Goal: Use online tool/utility: Utilize a website feature to perform a specific function

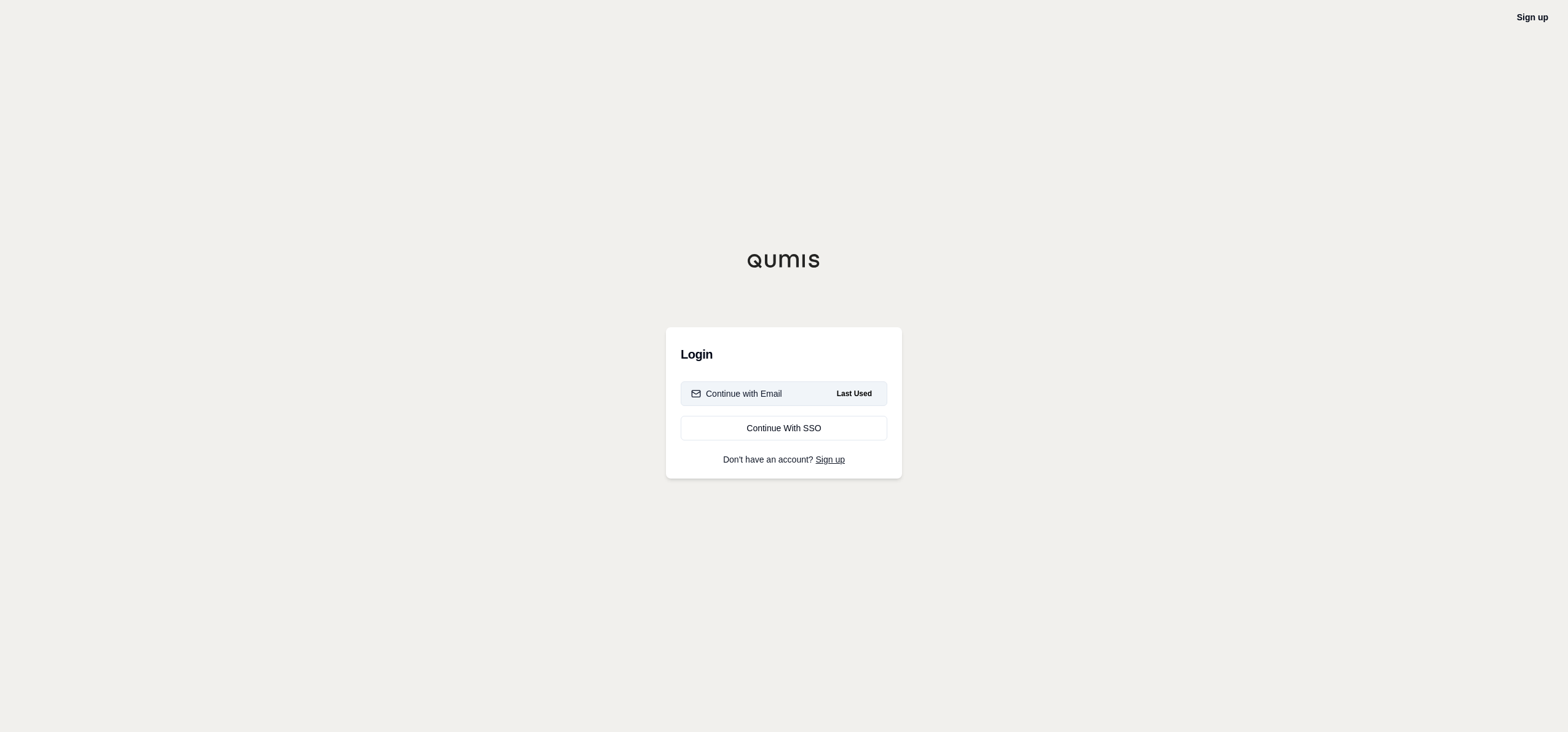
click at [738, 392] on div "Continue with Email" at bounding box center [737, 393] width 91 height 12
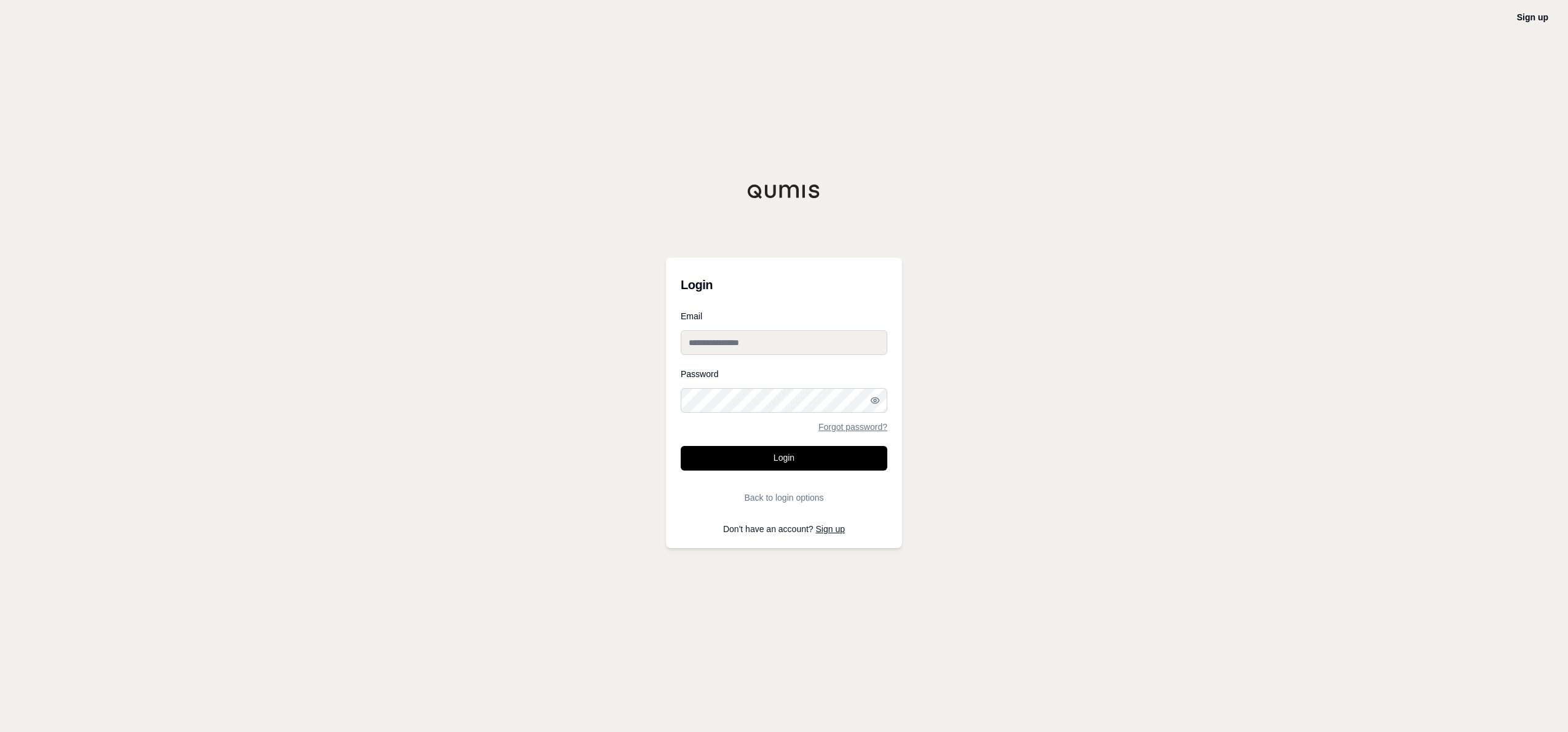
click at [709, 355] on form "Email Password Forgot password? Login Back to login options" at bounding box center [784, 411] width 207 height 198
click at [713, 349] on input "Email" at bounding box center [784, 342] width 207 height 25
type input "**********"
click at [681, 446] on button "Login" at bounding box center [784, 458] width 207 height 25
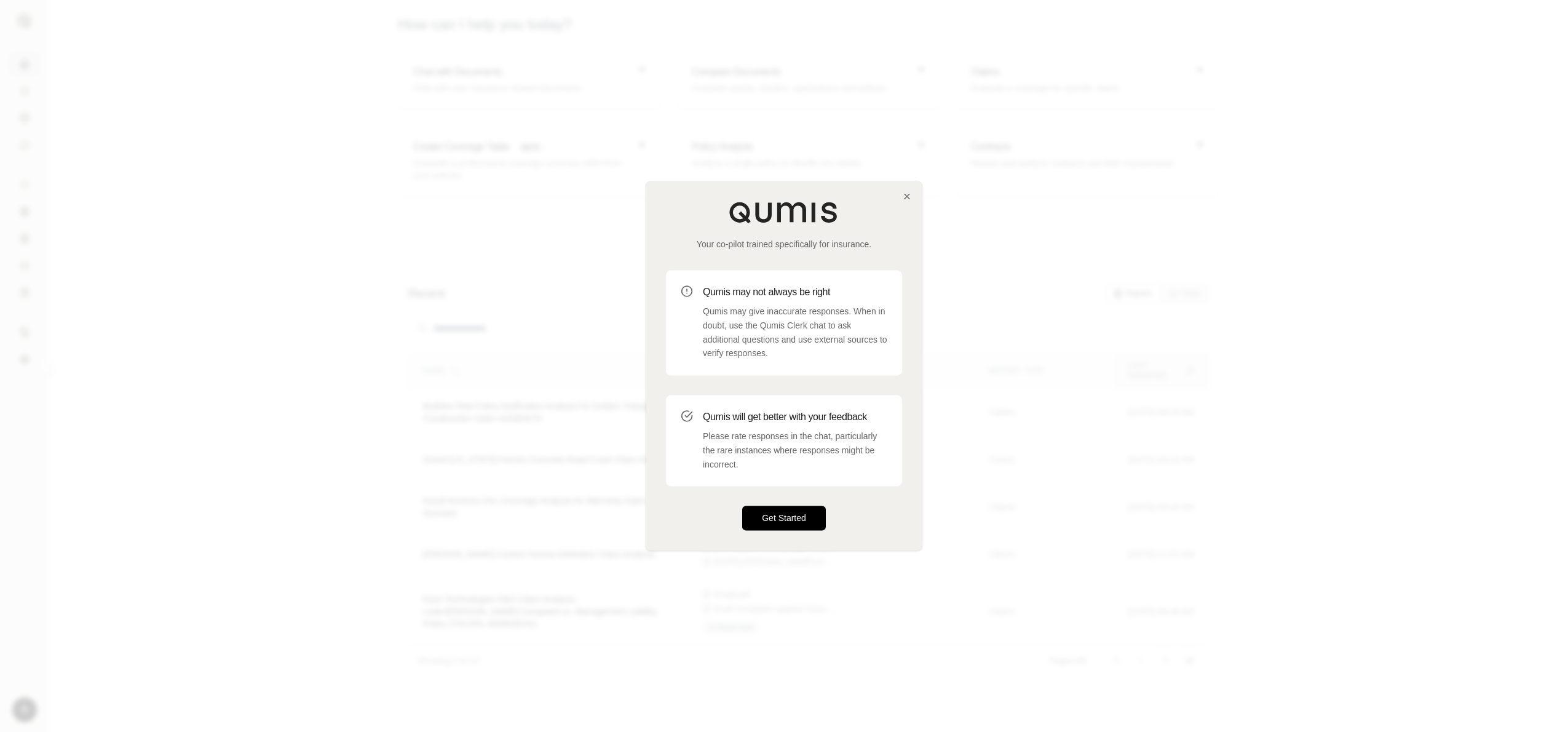
click at [784, 514] on button "Get Started" at bounding box center [784, 518] width 83 height 25
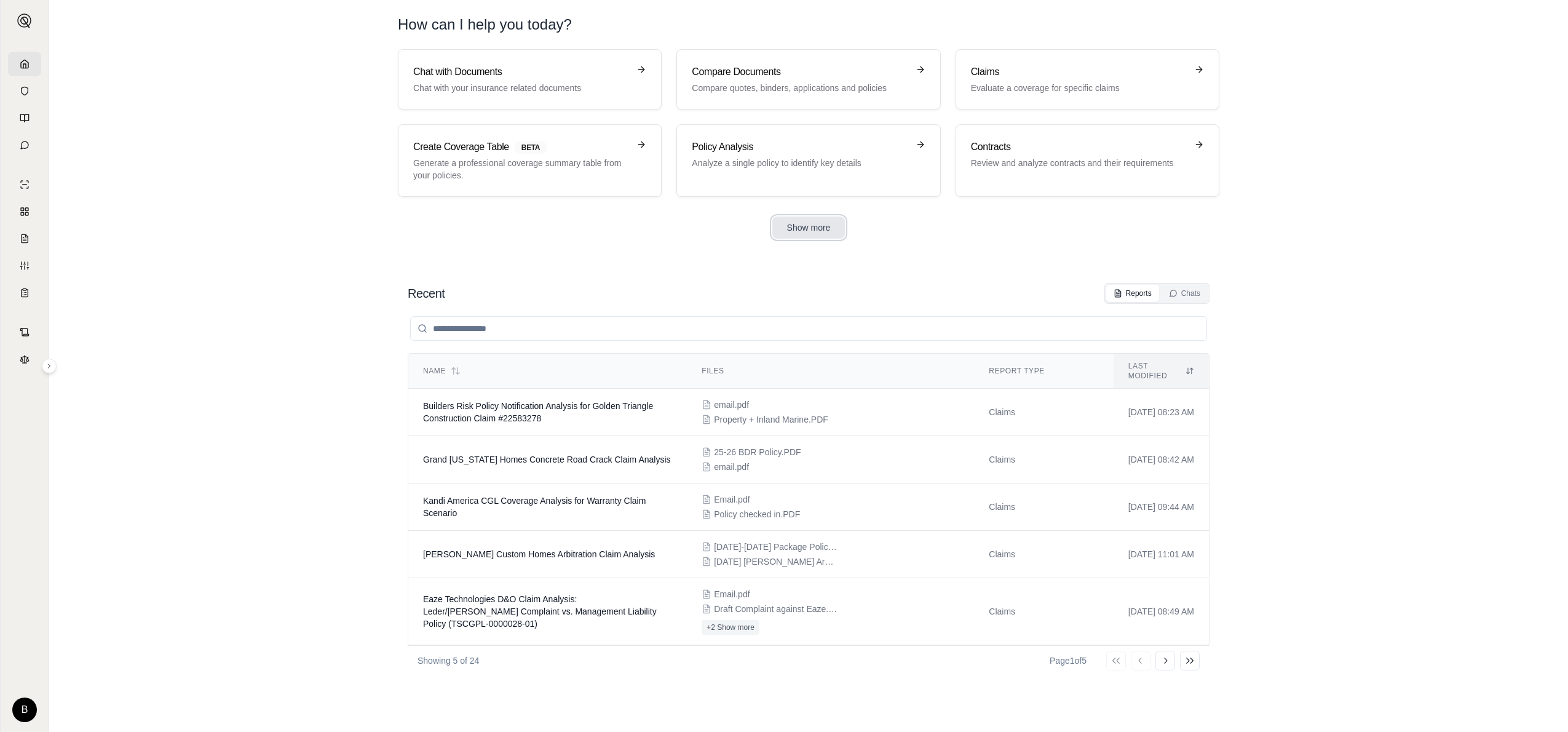
click at [792, 230] on button "Show more" at bounding box center [809, 227] width 73 height 22
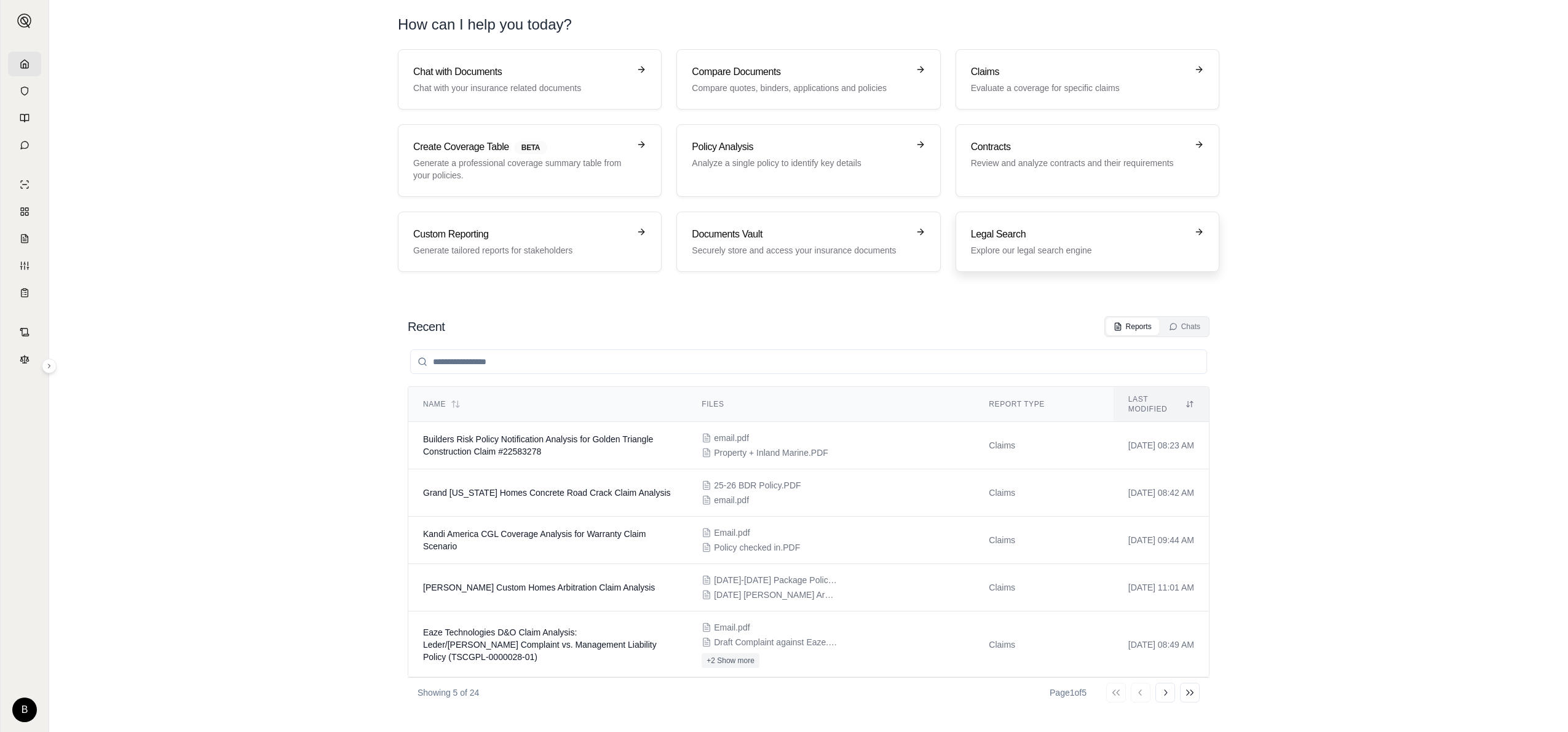
click at [1008, 239] on h3 "Legal Search" at bounding box center [1078, 234] width 216 height 15
click at [999, 162] on p "Review and analyze contracts and their requirements" at bounding box center [1078, 163] width 216 height 12
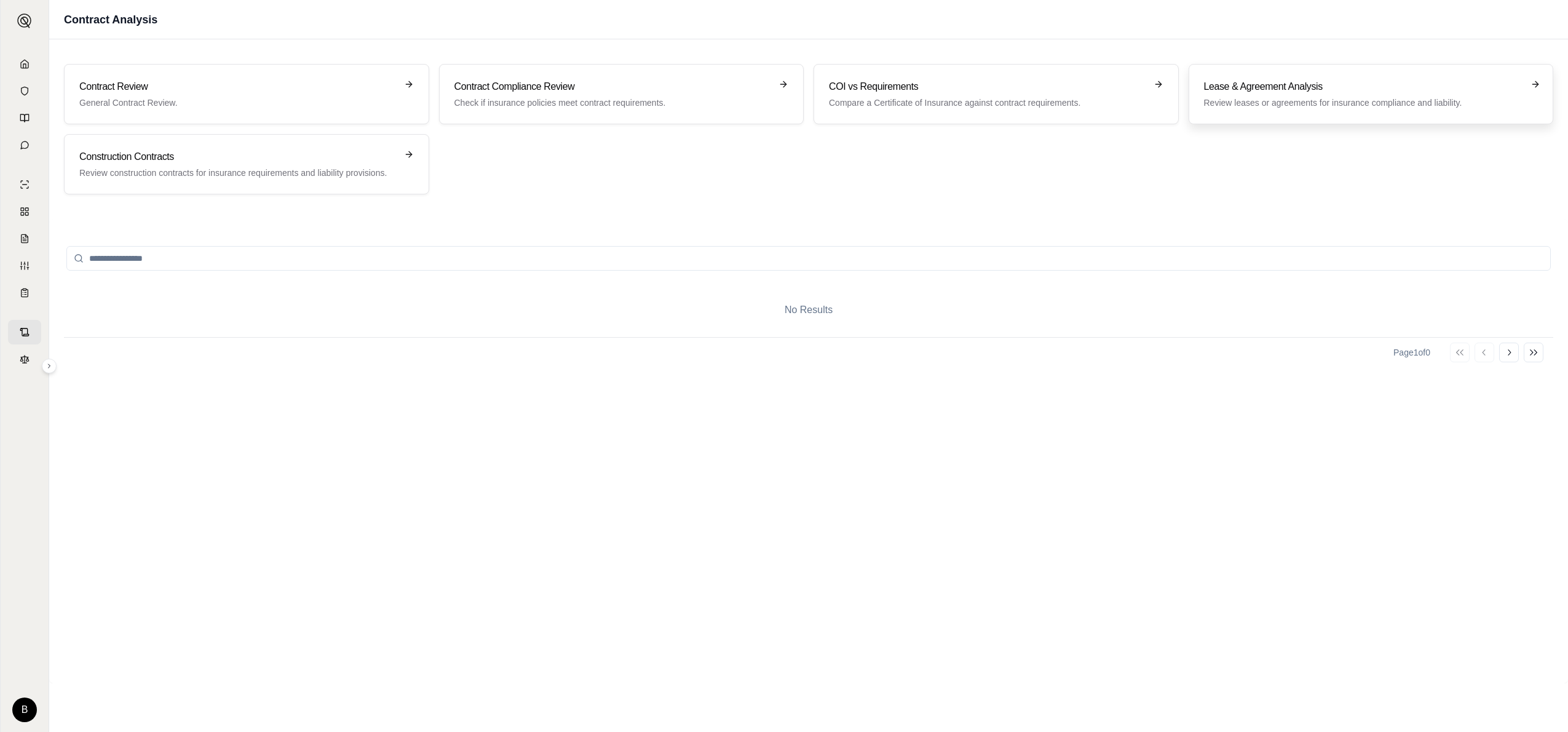
click at [1235, 99] on p "Review leases or agreements for insurance compliance and liability." at bounding box center [1362, 102] width 318 height 12
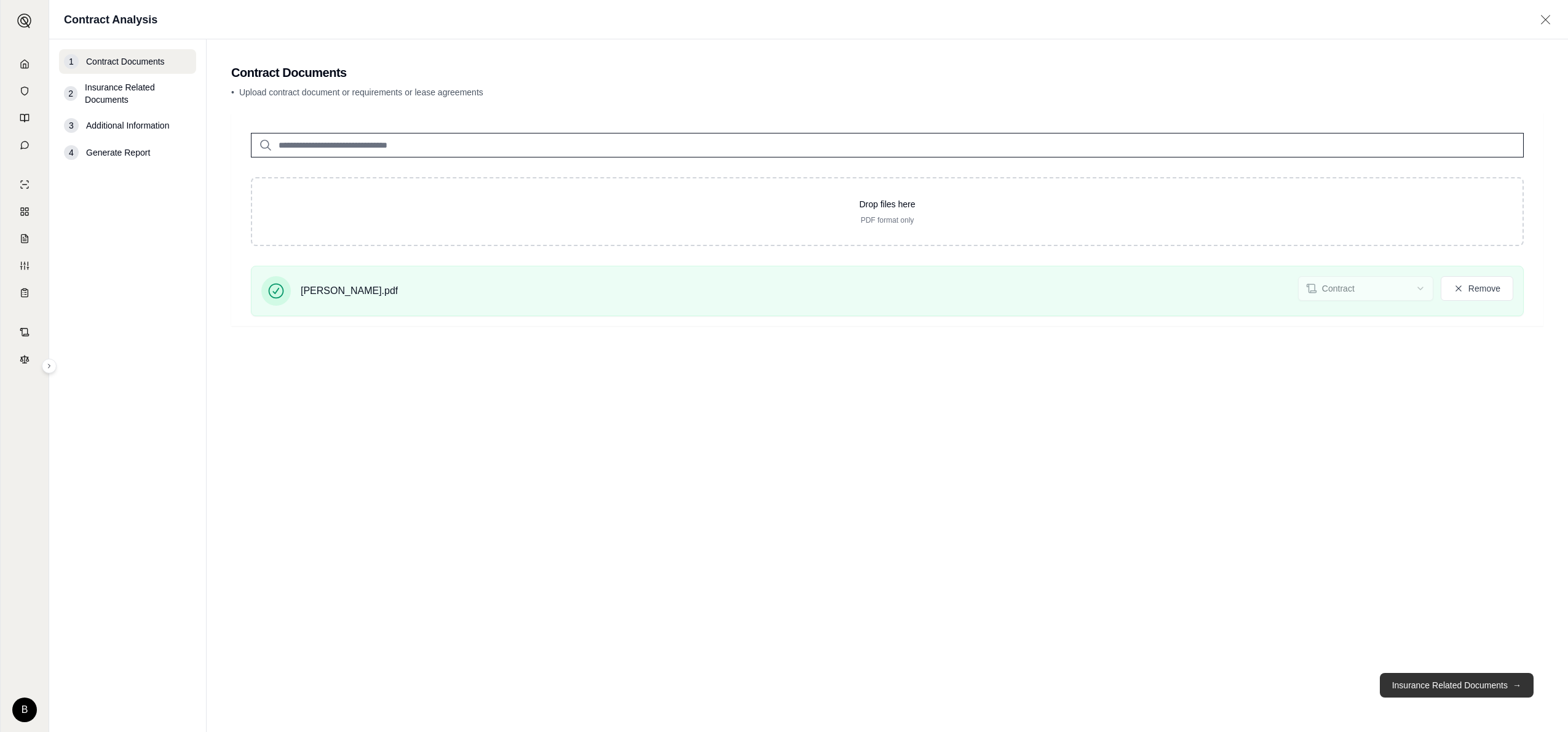
click at [1411, 684] on button "Insurance Related Documents →" at bounding box center [1456, 685] width 154 height 25
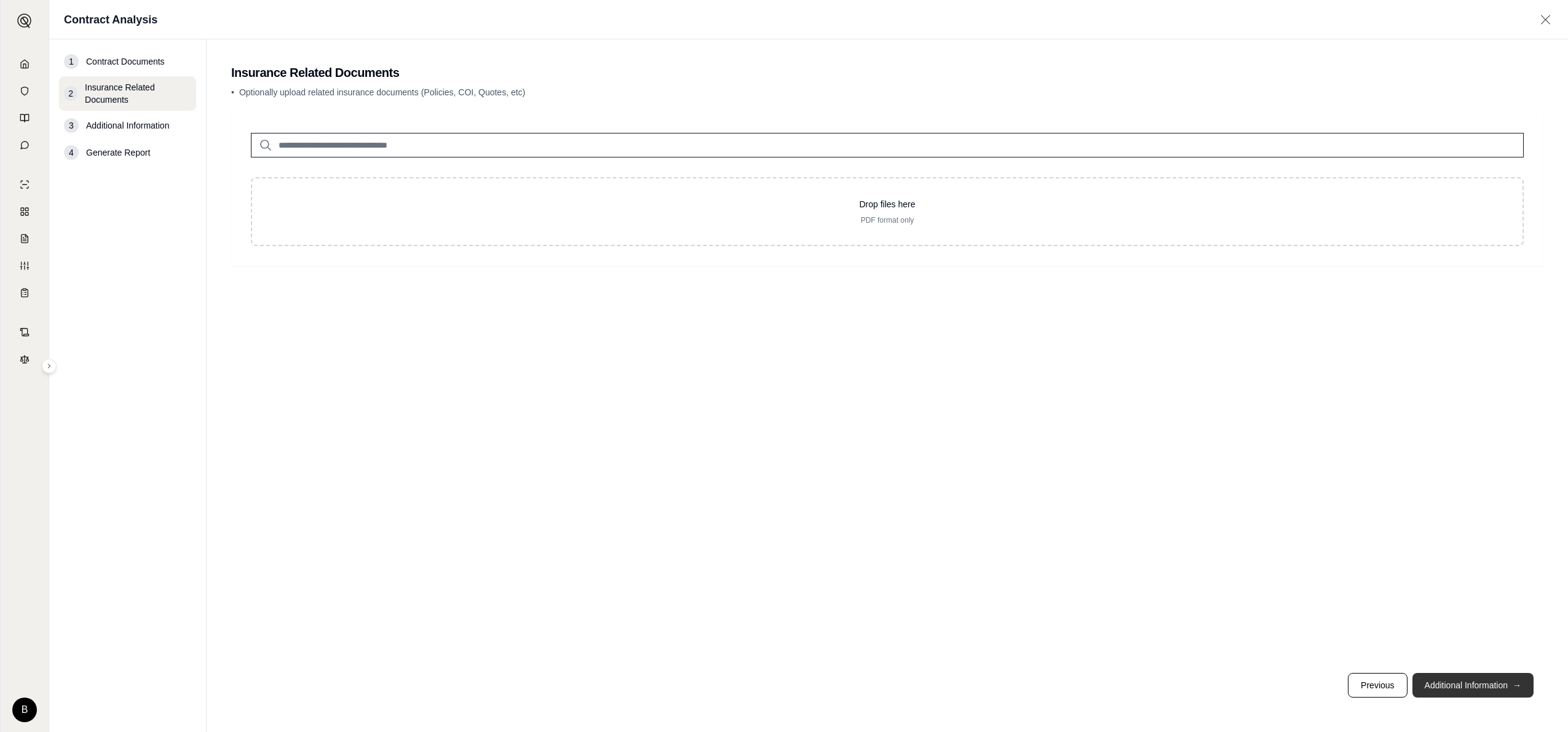
click at [1491, 678] on button "Additional Information →" at bounding box center [1472, 685] width 121 height 25
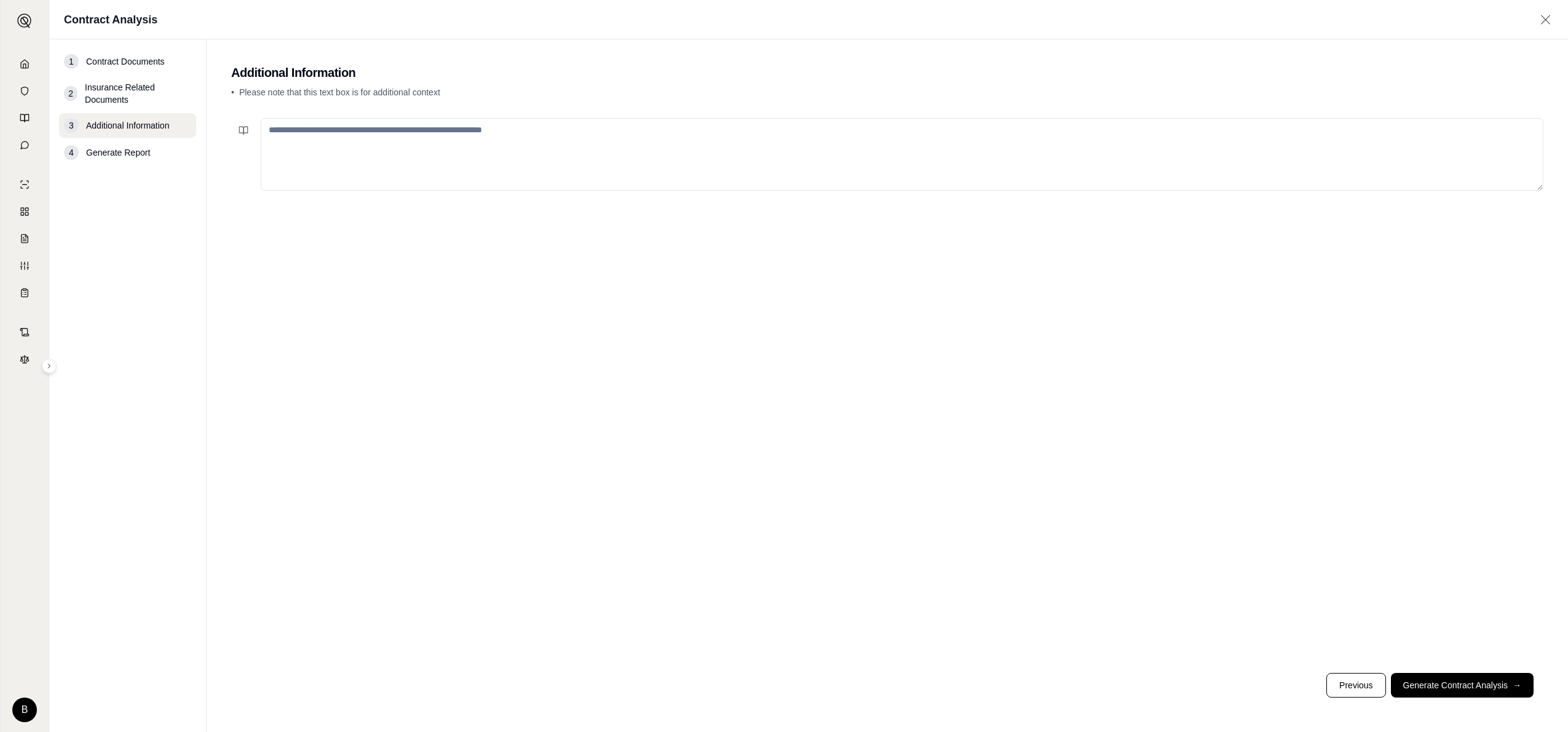
click at [285, 134] on textarea at bounding box center [902, 154] width 1283 height 73
type textarea "*"
type textarea "**********"
click at [1469, 683] on button "Generate Contract Analysis →" at bounding box center [1462, 685] width 143 height 25
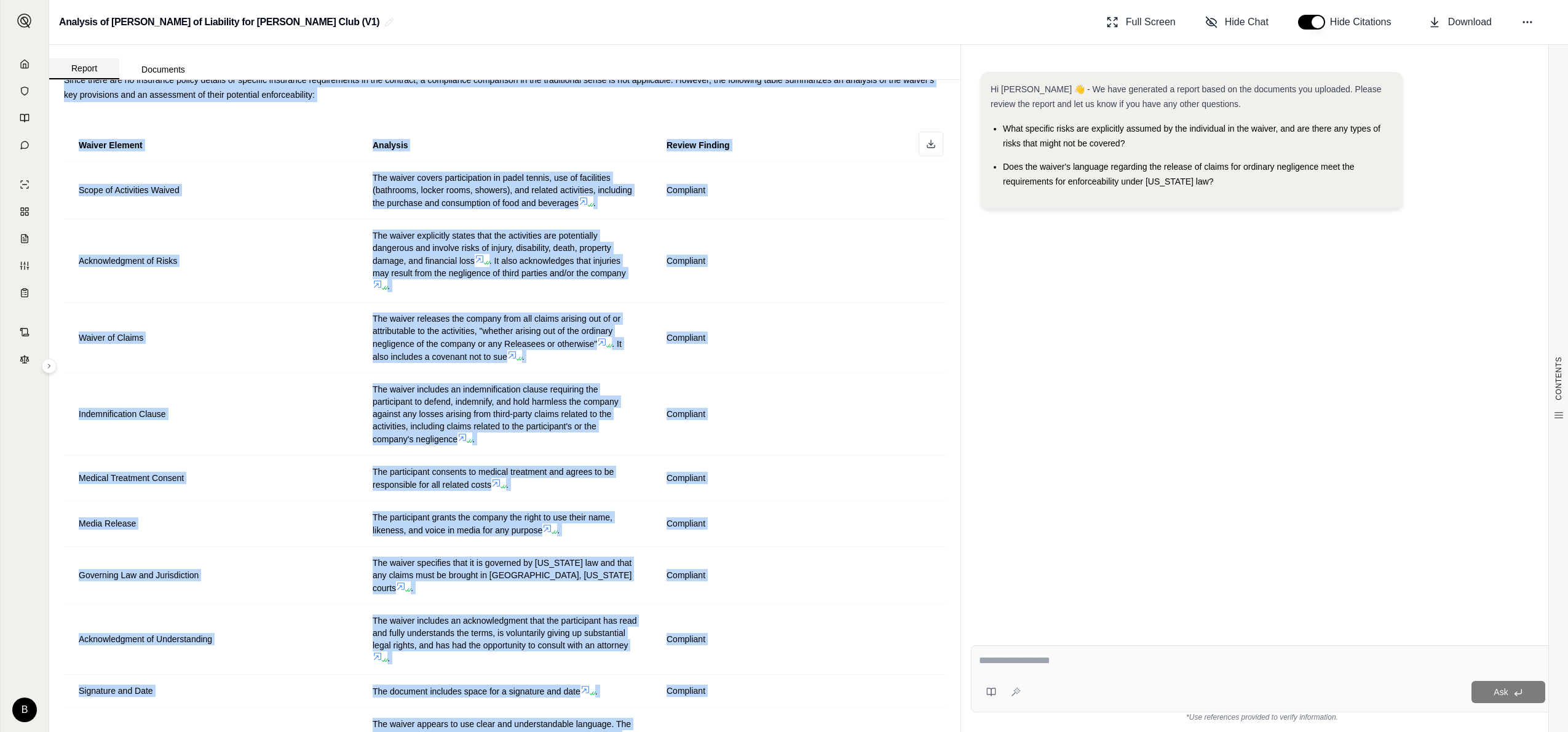
scroll to position [86, 0]
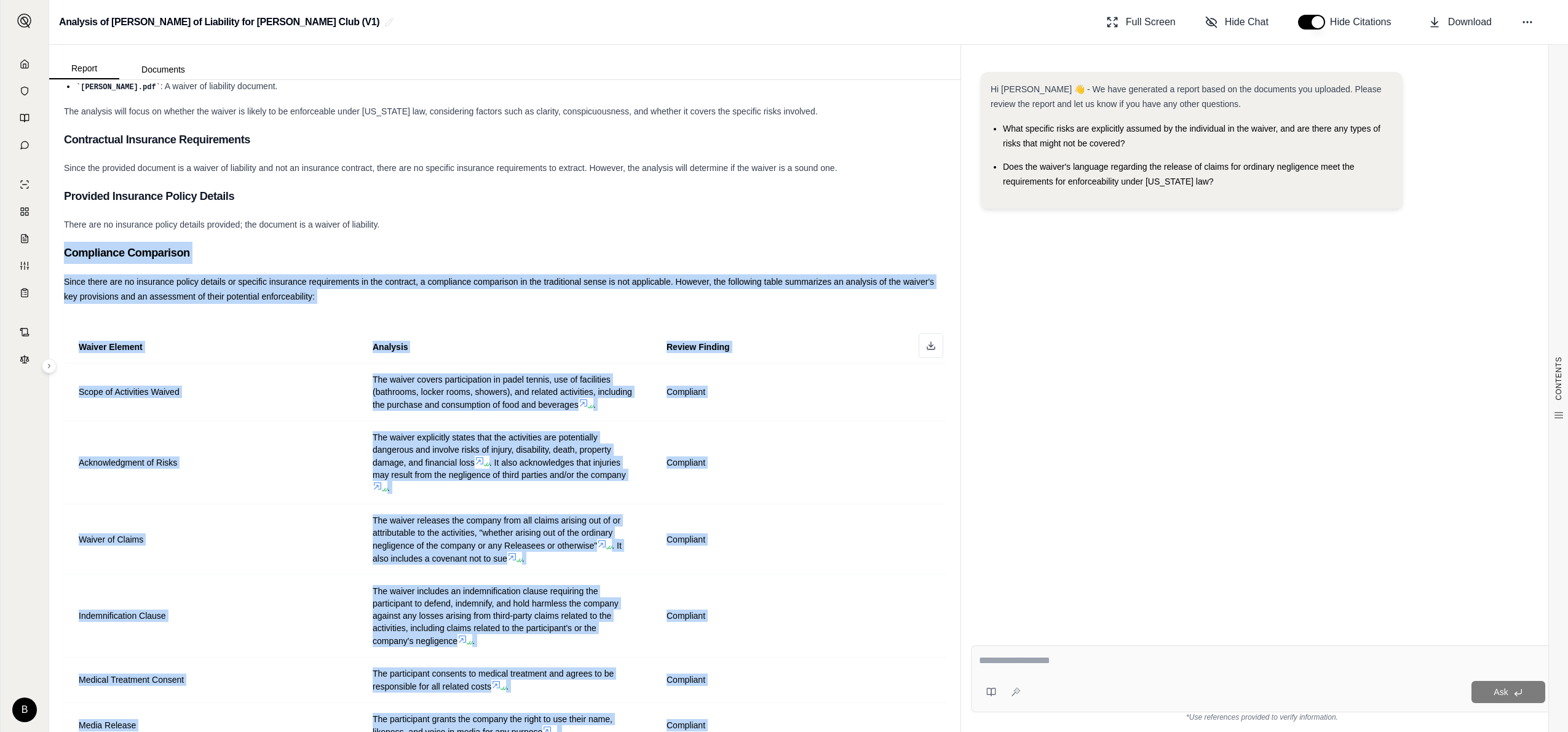
drag, startPoint x: 703, startPoint y: 484, endPoint x: 54, endPoint y: 255, distance: 688.2
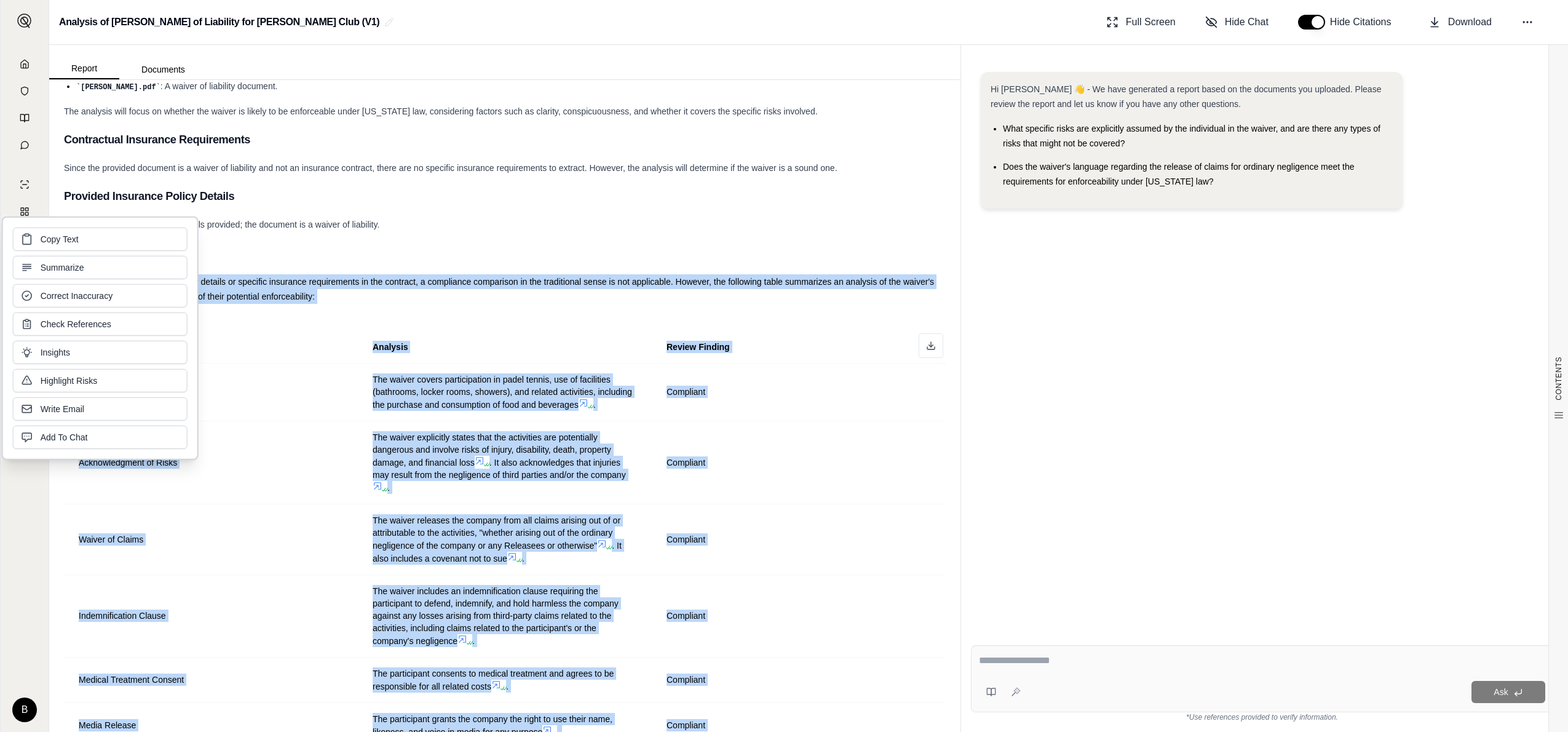
click at [68, 242] on span "Copy Text" at bounding box center [59, 239] width 38 height 12
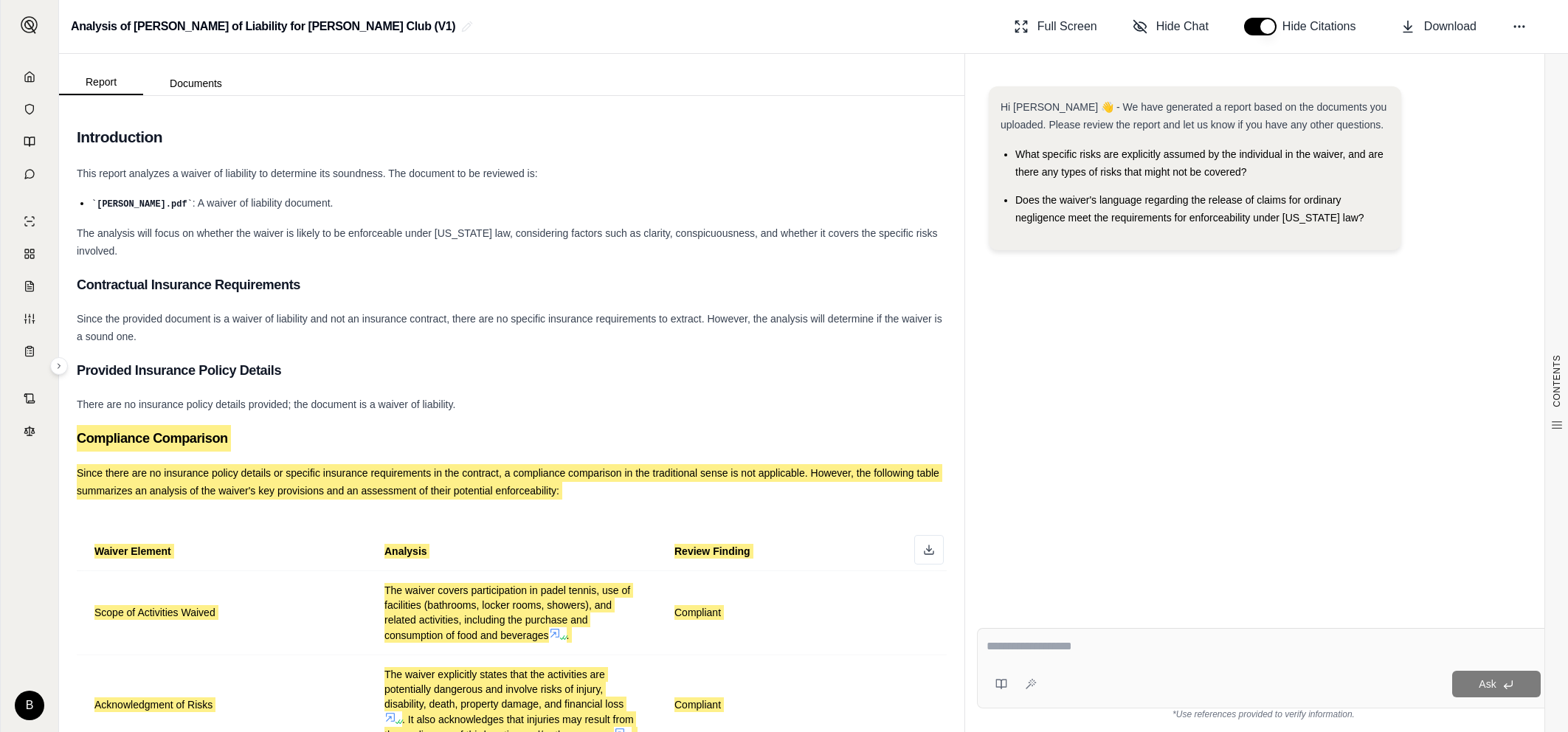
scroll to position [0, 0]
